Goal: Task Accomplishment & Management: Complete application form

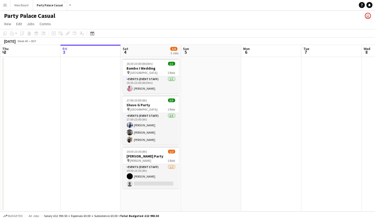
click at [144, 198] on app-date-cell "16:30-23:00 (6h30m) 1/1 Bambo I Wedding pin London 1 Role Events (Event Staff) …" at bounding box center [151, 134] width 60 height 155
click at [55, 33] on icon at bounding box center [54, 33] width 4 height 4
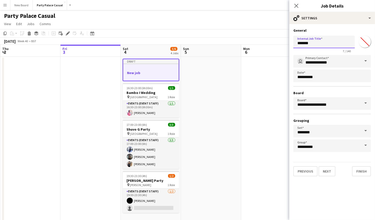
drag, startPoint x: 324, startPoint y: 45, endPoint x: 292, endPoint y: 44, distance: 32.5
click at [292, 44] on form "**********" at bounding box center [332, 102] width 86 height 148
type input "**********"
click at [70, 4] on button "Add" at bounding box center [70, 5] width 4 height 4
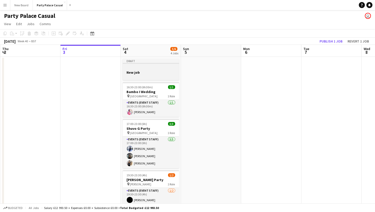
click at [158, 73] on h3 "New job" at bounding box center [151, 72] width 56 height 5
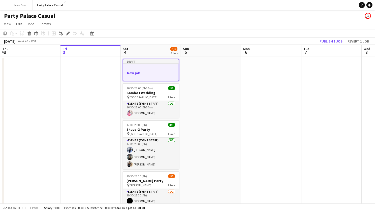
click at [158, 73] on h3 "New job" at bounding box center [150, 73] width 55 height 5
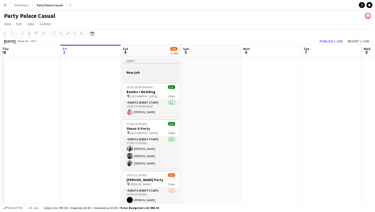
click at [158, 73] on h3 "New job" at bounding box center [151, 72] width 56 height 5
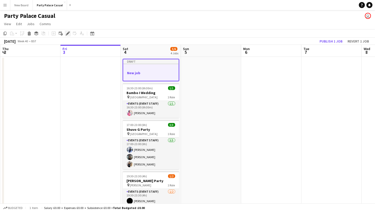
click at [67, 33] on icon at bounding box center [67, 33] width 3 height 3
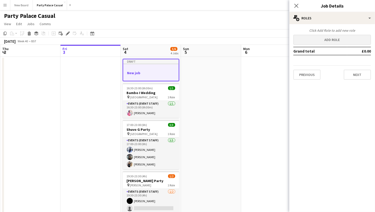
click at [343, 38] on button "Add role" at bounding box center [332, 40] width 78 height 10
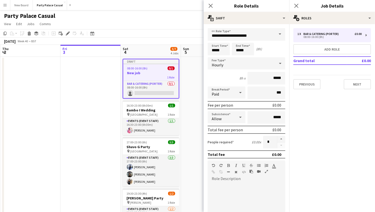
click at [281, 38] on span at bounding box center [279, 34] width 11 height 12
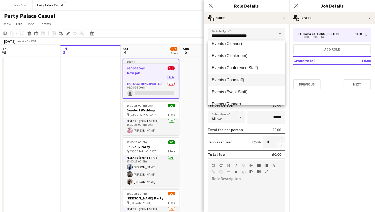
scroll to position [31, 0]
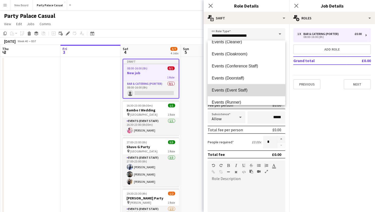
click at [252, 90] on span "Events (Event Staff)" at bounding box center [245, 90] width 69 height 5
type input "**********"
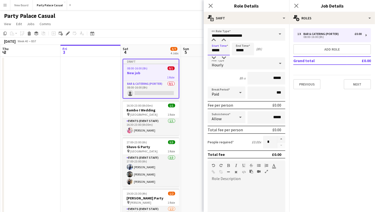
click at [216, 50] on input "*****" at bounding box center [218, 49] width 22 height 13
drag, startPoint x: 215, startPoint y: 50, endPoint x: 208, endPoint y: 50, distance: 6.8
click at [208, 50] on input "*****" at bounding box center [218, 49] width 22 height 13
type input "*****"
drag, startPoint x: 238, startPoint y: 50, endPoint x: 235, endPoint y: 50, distance: 3.0
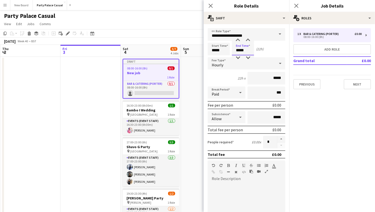
click at [235, 50] on input "*****" at bounding box center [243, 49] width 22 height 13
drag, startPoint x: 239, startPoint y: 51, endPoint x: 235, endPoint y: 51, distance: 3.8
click at [235, 51] on input "*****" at bounding box center [243, 49] width 22 height 13
type input "*****"
click at [274, 77] on input "*****" at bounding box center [266, 78] width 38 height 13
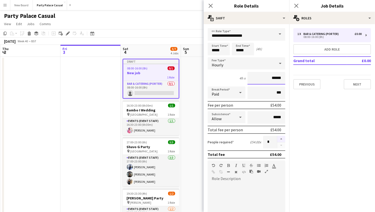
type input "******"
click at [279, 139] on button "button" at bounding box center [281, 139] width 8 height 7
type input "*"
click at [259, 193] on div at bounding box center [246, 213] width 78 height 60
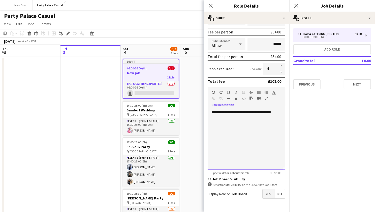
scroll to position [76, 0]
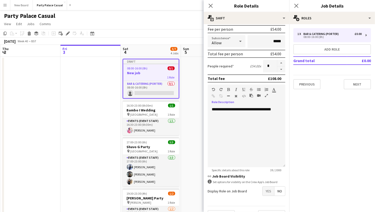
click at [268, 192] on span "Yes" at bounding box center [268, 191] width 12 height 9
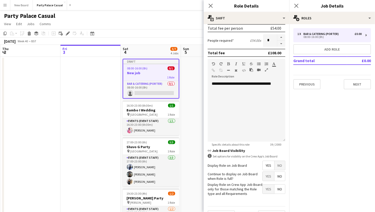
scroll to position [109, 0]
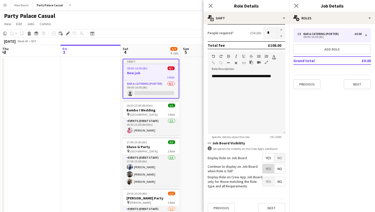
click at [269, 168] on span "Yes" at bounding box center [268, 168] width 12 height 9
click at [269, 179] on span "Yes" at bounding box center [268, 181] width 12 height 9
click at [272, 206] on button "Next" at bounding box center [271, 208] width 27 height 10
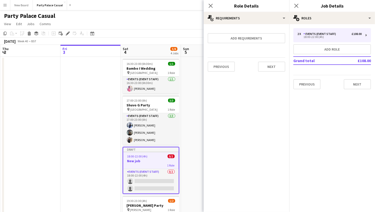
scroll to position [0, 0]
click at [269, 66] on button "Next" at bounding box center [271, 67] width 27 height 10
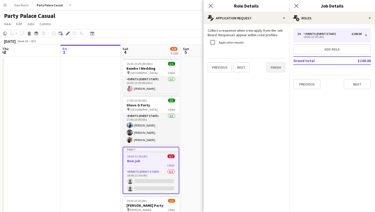
click at [275, 67] on button "Finish" at bounding box center [275, 67] width 19 height 10
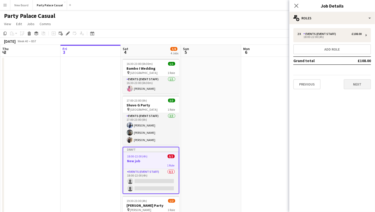
click at [357, 87] on button "Next" at bounding box center [356, 84] width 27 height 10
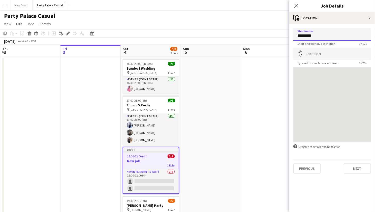
type input "*********"
type input "*"
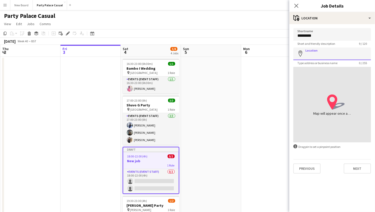
paste input "********"
type input "**********"
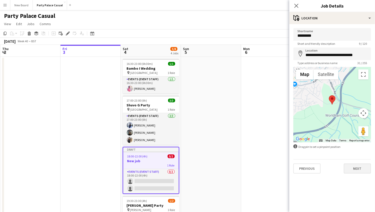
click at [352, 170] on button "Next" at bounding box center [356, 169] width 27 height 10
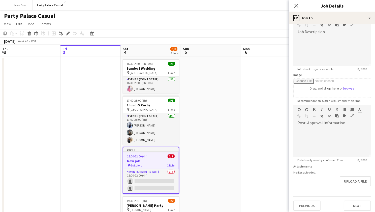
scroll to position [34, 0]
click at [310, 206] on button "Previous" at bounding box center [306, 206] width 27 height 10
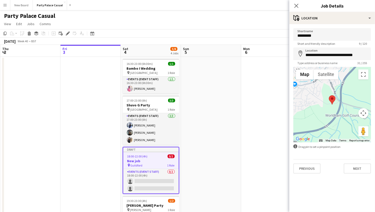
scroll to position [0, 0]
drag, startPoint x: 317, startPoint y: 34, endPoint x: 287, endPoint y: 35, distance: 30.7
click at [288, 35] on body "Menu Boards Boards Boards All jobs Status Workforce Workforce My Workforce Recr…" at bounding box center [187, 128] width 375 height 257
type input "*****"
click at [357, 168] on button "Next" at bounding box center [356, 169] width 27 height 10
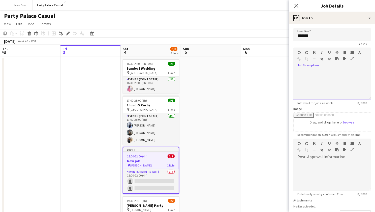
click at [326, 84] on div at bounding box center [332, 85] width 78 height 30
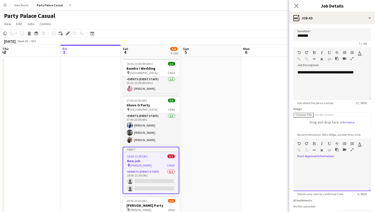
click at [331, 163] on div at bounding box center [332, 176] width 78 height 30
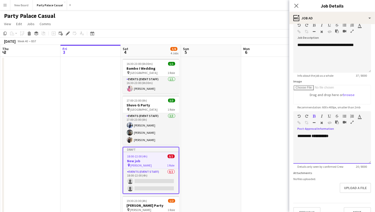
scroll to position [32, 0]
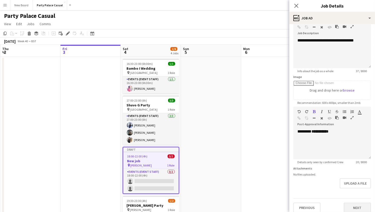
click at [354, 203] on button "Next" at bounding box center [356, 208] width 27 height 10
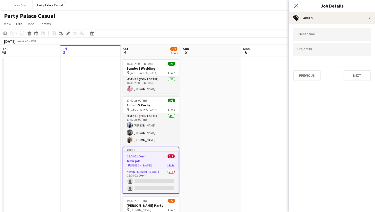
scroll to position [0, 0]
click at [357, 73] on button "Next" at bounding box center [356, 75] width 27 height 10
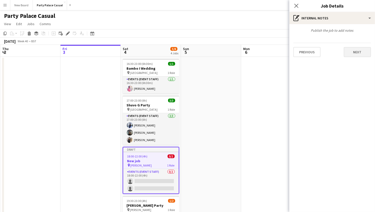
click at [358, 54] on button "Next" at bounding box center [356, 52] width 27 height 10
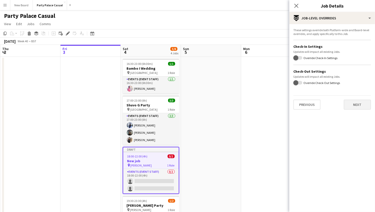
click at [349, 100] on button "Next" at bounding box center [356, 105] width 27 height 10
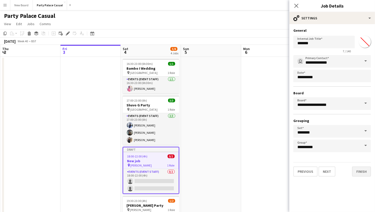
click at [355, 167] on button "Finish" at bounding box center [361, 172] width 19 height 10
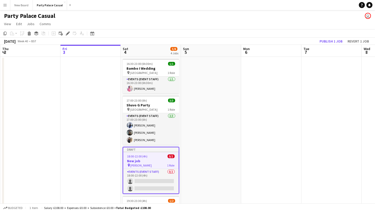
drag, startPoint x: 330, startPoint y: 41, endPoint x: 325, endPoint y: 51, distance: 10.5
click at [326, 51] on app-calendar "Copy Paste Paste Command V Paste with crew Command Shift V Paste linked Job Del…" at bounding box center [187, 138] width 375 height 219
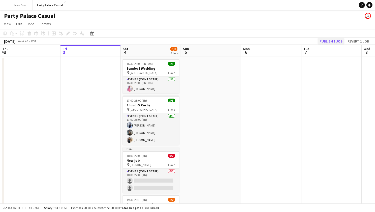
click at [329, 39] on button "Publish 1 job" at bounding box center [330, 41] width 27 height 7
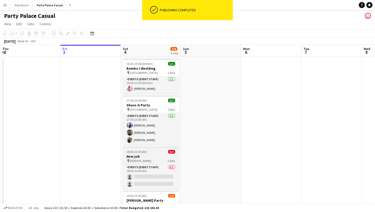
scroll to position [0, 120]
click at [154, 159] on div "pin [PERSON_NAME] 1 Role" at bounding box center [151, 161] width 56 height 4
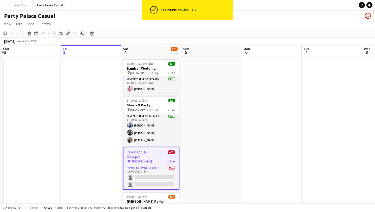
click at [68, 32] on icon at bounding box center [68, 31] width 1 height 1
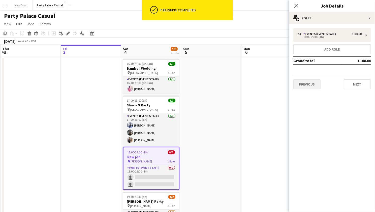
click at [318, 86] on button "Previous" at bounding box center [306, 84] width 27 height 10
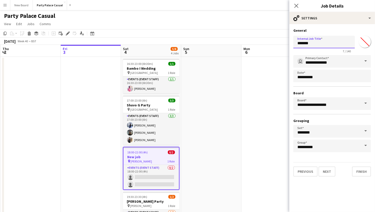
drag, startPoint x: 320, startPoint y: 47, endPoint x: 297, endPoint y: 43, distance: 22.9
click at [297, 43] on input "*******" at bounding box center [323, 42] width 61 height 13
type input "**********"
click at [364, 171] on button "Finish" at bounding box center [361, 172] width 19 height 10
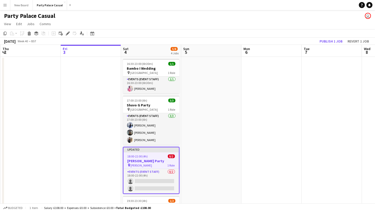
click at [333, 37] on app-toolbar "Copy Paste Paste Command V Paste with crew Command Shift V Paste linked Job Del…" at bounding box center [187, 33] width 375 height 9
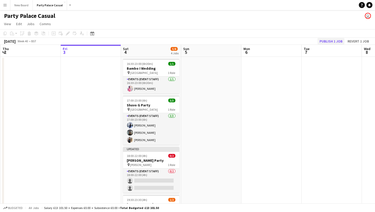
click at [333, 41] on button "Publish 1 job" at bounding box center [330, 41] width 27 height 7
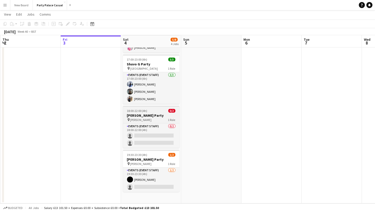
scroll to position [40, 0]
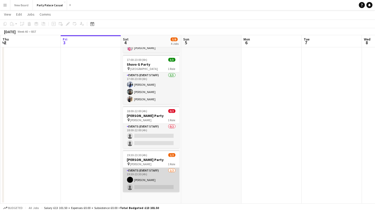
click at [144, 189] on app-card-role "Events (Event Staff) 1/2 19:30-23:30 (4h) Ruth Nakaanga single-neutral-actions" at bounding box center [151, 180] width 56 height 24
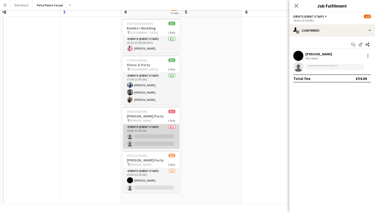
scroll to position [0, 0]
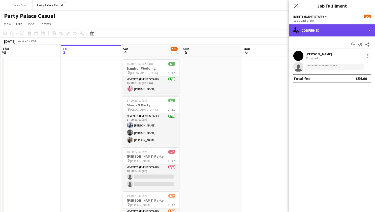
click at [323, 34] on div "single-neutral-actions-check-2 Confirmed" at bounding box center [332, 30] width 86 height 12
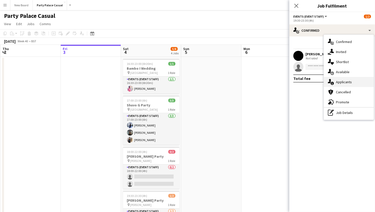
click at [335, 84] on div "single-neutral-actions-information Applicants" at bounding box center [348, 82] width 50 height 10
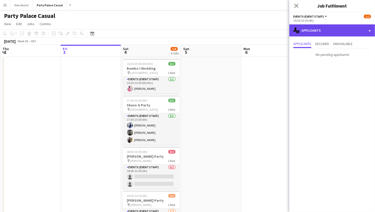
click at [327, 31] on div "single-neutral-actions-information Applicants" at bounding box center [332, 30] width 86 height 12
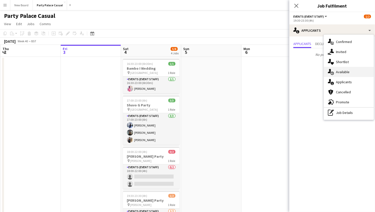
click at [337, 74] on div "single-neutral-actions-upload Available" at bounding box center [348, 72] width 50 height 10
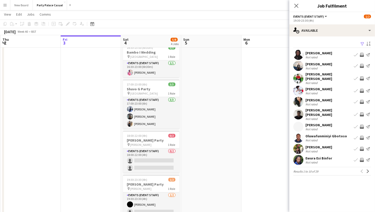
scroll to position [16, 0]
click at [368, 170] on app-icon "Next" at bounding box center [368, 172] width 4 height 4
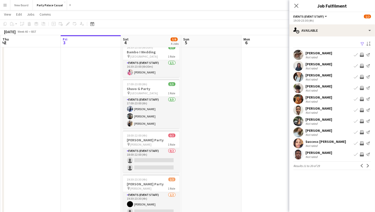
click at [368, 165] on app-icon "Next" at bounding box center [368, 166] width 4 height 4
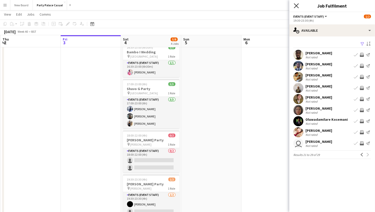
click at [295, 6] on icon "Close pop-in" at bounding box center [295, 5] width 5 height 5
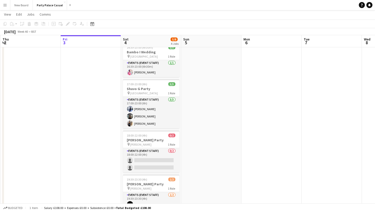
scroll to position [0, 120]
click at [192, 158] on app-date-cell at bounding box center [211, 135] width 60 height 188
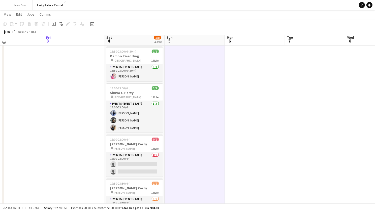
scroll to position [10, 0]
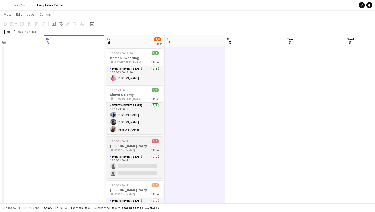
click at [134, 148] on h3 "[PERSON_NAME] Party" at bounding box center [134, 146] width 56 height 5
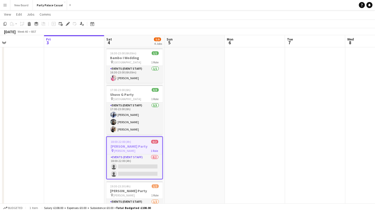
click at [134, 147] on h3 "[PERSON_NAME] Party" at bounding box center [134, 146] width 55 height 5
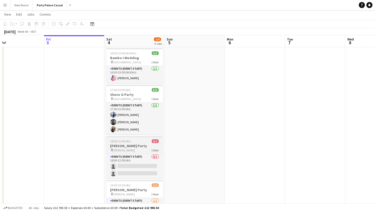
click at [134, 150] on div "pin [PERSON_NAME] 1 Role" at bounding box center [134, 150] width 56 height 4
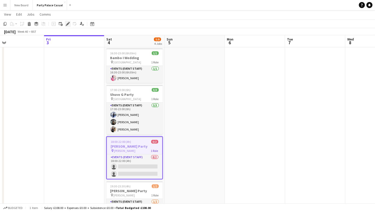
click at [68, 24] on icon "Edit" at bounding box center [68, 24] width 4 height 4
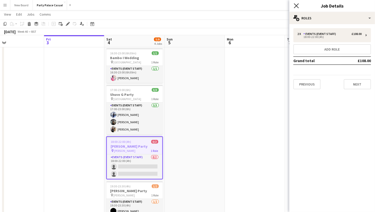
click at [294, 5] on icon "Close pop-in" at bounding box center [295, 5] width 5 height 5
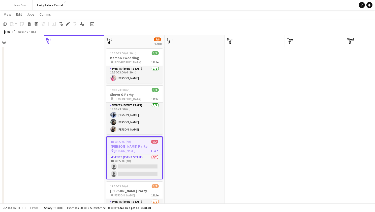
scroll to position [0, 136]
click at [144, 144] on h3 "[PERSON_NAME] Party" at bounding box center [134, 146] width 55 height 5
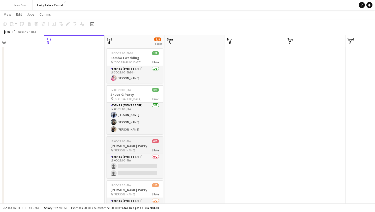
click at [144, 144] on h3 "[PERSON_NAME] Party" at bounding box center [134, 146] width 56 height 5
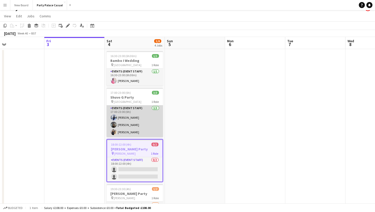
scroll to position [8, 0]
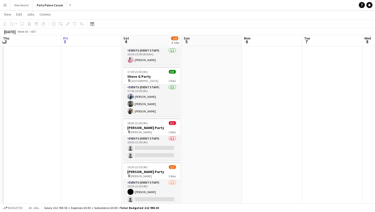
scroll to position [27, 0]
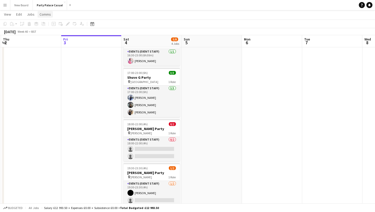
click at [47, 14] on span "Comms" at bounding box center [45, 14] width 11 height 5
click at [75, 16] on app-page-menu "View Day view expanded Day view collapsed Month view Date picker Jump to today …" at bounding box center [187, 15] width 375 height 10
click at [6, 7] on app-icon "Menu" at bounding box center [5, 5] width 4 height 4
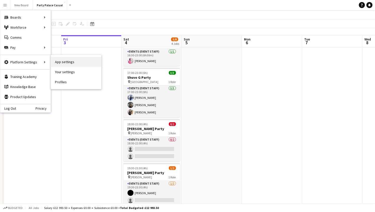
click at [60, 64] on link "App settings" at bounding box center [76, 62] width 50 height 10
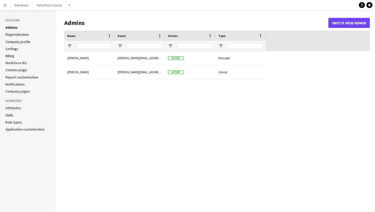
type input "**********"
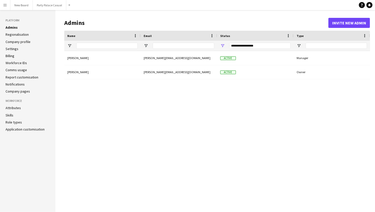
click at [21, 69] on link "Comms usage" at bounding box center [16, 70] width 21 height 5
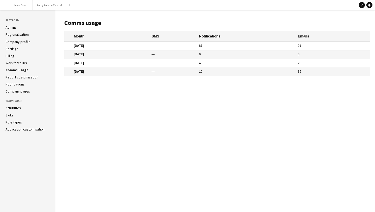
click at [12, 49] on link "Settings" at bounding box center [12, 49] width 13 height 5
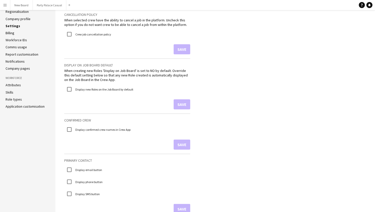
scroll to position [23, 0]
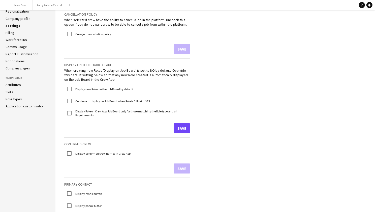
click at [174, 128] on button "Save" at bounding box center [181, 128] width 17 height 10
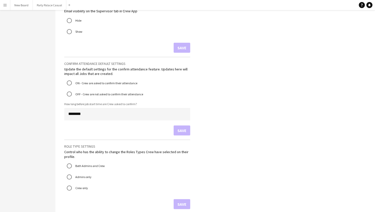
scroll to position [297, 0]
click at [118, 114] on input "********" at bounding box center [127, 114] width 126 height 13
click at [72, 109] on input "********" at bounding box center [127, 114] width 126 height 13
type input "********"
click at [182, 125] on button "Save" at bounding box center [181, 130] width 17 height 10
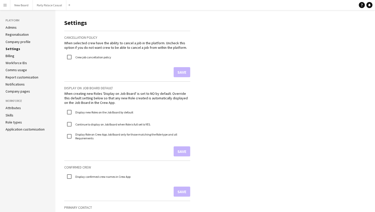
scroll to position [0, 0]
click at [13, 26] on link "Admins" at bounding box center [11, 27] width 11 height 5
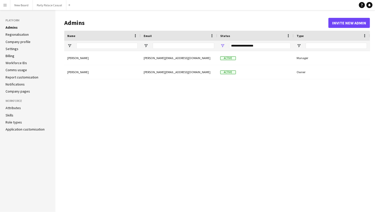
click at [14, 42] on link "Company profile" at bounding box center [18, 42] width 25 height 5
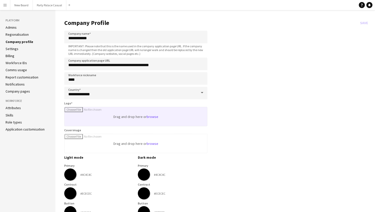
click at [151, 115] on input "Logo" at bounding box center [135, 116] width 142 height 19
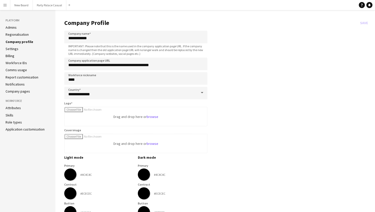
click at [16, 50] on link "Settings" at bounding box center [12, 49] width 13 height 5
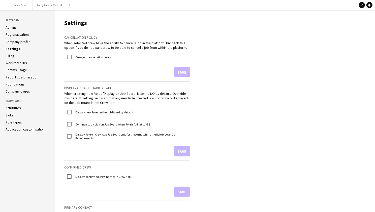
click at [14, 56] on link "Billing" at bounding box center [10, 56] width 9 height 5
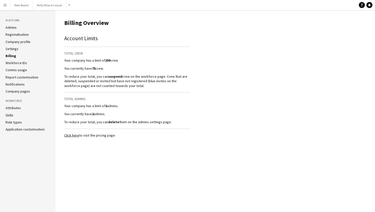
click at [15, 61] on link "Workforce IDs" at bounding box center [16, 63] width 21 height 5
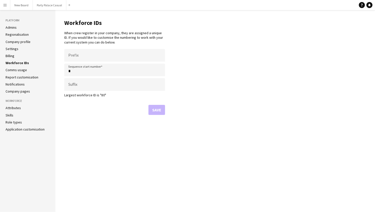
click at [20, 68] on link "Comms usage" at bounding box center [16, 70] width 21 height 5
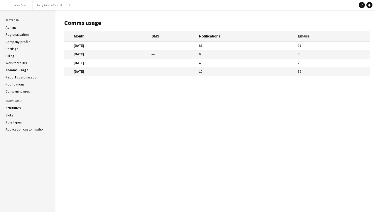
click at [21, 75] on link "Report customisation" at bounding box center [22, 77] width 33 height 5
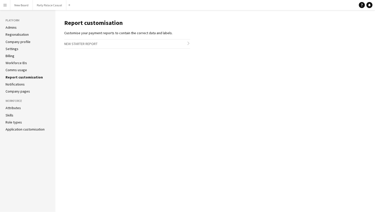
click at [21, 82] on link "Notifications" at bounding box center [15, 84] width 19 height 5
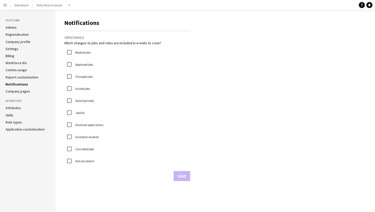
click at [23, 91] on link "Company pages" at bounding box center [18, 91] width 24 height 5
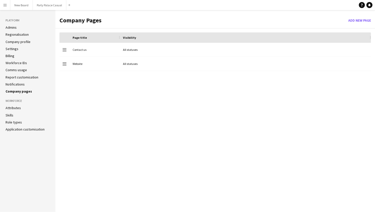
click at [16, 129] on link "Application customisation" at bounding box center [25, 129] width 39 height 5
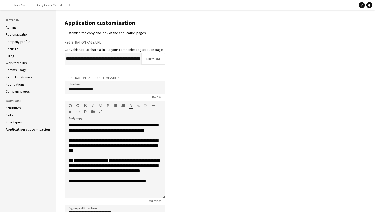
click at [16, 121] on link "Role types" at bounding box center [14, 122] width 16 height 5
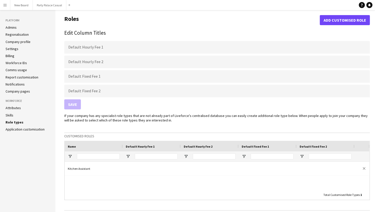
click at [12, 114] on link "Skills" at bounding box center [10, 115] width 8 height 5
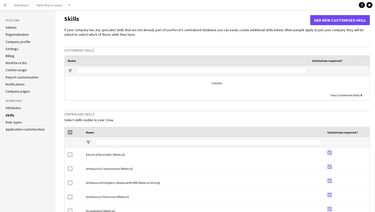
click at [12, 107] on link "Attributes" at bounding box center [13, 108] width 15 height 5
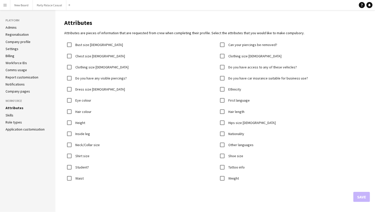
click at [8, 6] on button "Menu" at bounding box center [5, 5] width 10 height 10
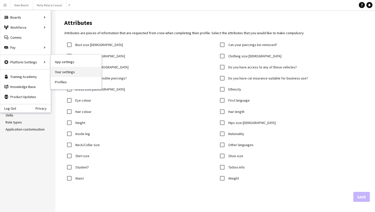
click at [67, 72] on link "Your settings" at bounding box center [76, 72] width 50 height 10
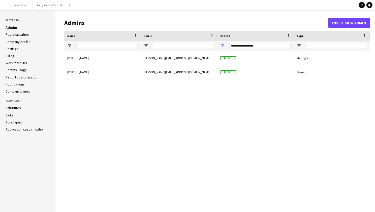
click at [7, 4] on button "Menu" at bounding box center [5, 5] width 10 height 10
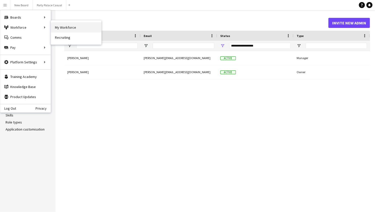
click at [63, 31] on link "My Workforce" at bounding box center [76, 27] width 50 height 10
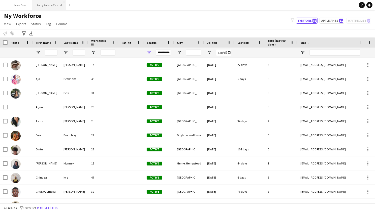
click at [47, 6] on button "Party Palace Casual Close" at bounding box center [49, 5] width 33 height 10
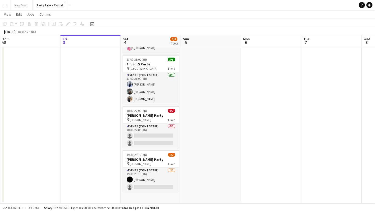
scroll to position [40, 0]
click at [148, 120] on div "pin [PERSON_NAME] 1 Role" at bounding box center [151, 120] width 56 height 4
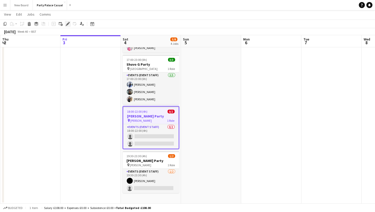
click at [68, 26] on div "Edit" at bounding box center [68, 24] width 6 height 6
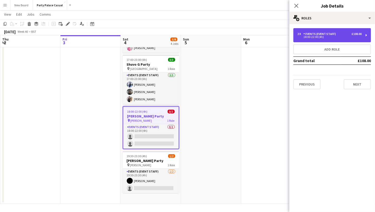
click at [307, 37] on div "18:00-22:00 (4h)" at bounding box center [329, 37] width 64 height 3
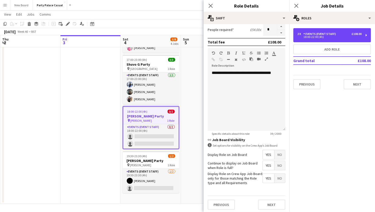
scroll to position [112, 0]
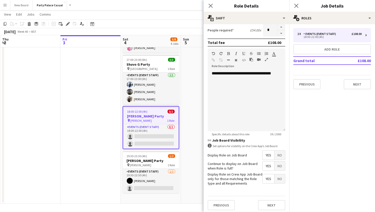
click at [209, 144] on icon at bounding box center [209, 146] width 4 height 4
click at [209, 145] on icon "information-circle" at bounding box center [209, 146] width 4 height 4
click at [209, 139] on icon "link" at bounding box center [209, 141] width 4 height 4
click at [268, 152] on span "Yes" at bounding box center [268, 155] width 12 height 9
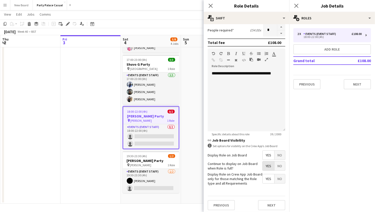
click at [269, 162] on span "Yes" at bounding box center [268, 166] width 12 height 9
click at [270, 178] on span "Yes" at bounding box center [268, 178] width 12 height 9
click at [271, 205] on button "Next" at bounding box center [271, 205] width 27 height 10
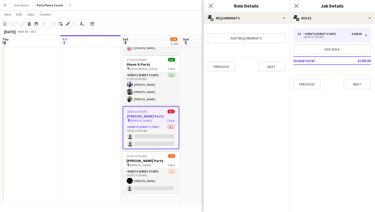
scroll to position [0, 0]
click at [209, 9] on div "Close pop-in" at bounding box center [210, 6] width 14 height 12
click at [209, 6] on icon "Close pop-in" at bounding box center [210, 5] width 5 height 5
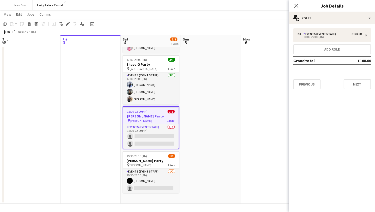
click at [204, 66] on app-date-cell at bounding box center [211, 110] width 60 height 188
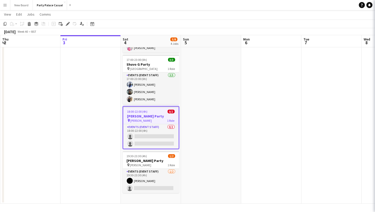
scroll to position [0, 120]
